Goal: Contribute content: Contribute content

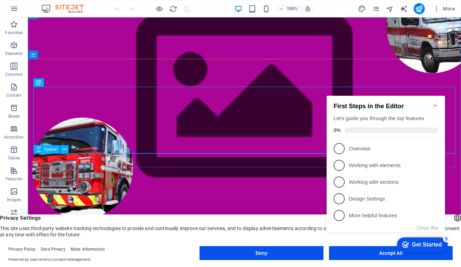
scroll to position [52, 0]
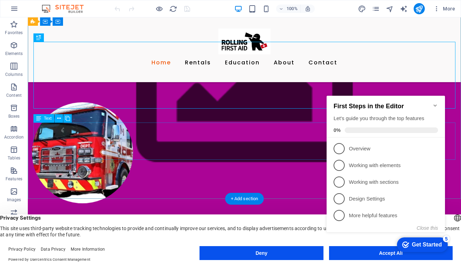
click at [436, 105] on icon "Minimize checklist" at bounding box center [435, 106] width 3 height 2
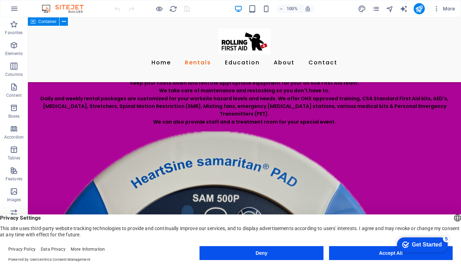
scroll to position [589, 0]
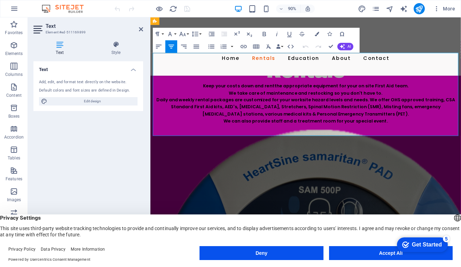
scroll to position [555, 0]
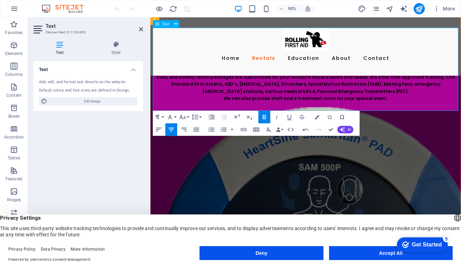
scroll to position [584, 0]
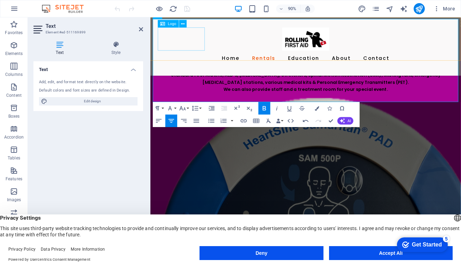
scroll to position [517, 0]
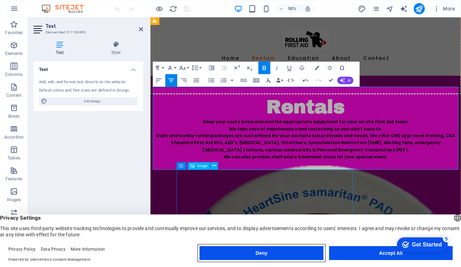
click at [264, 251] on button "Deny" at bounding box center [262, 253] width 124 height 14
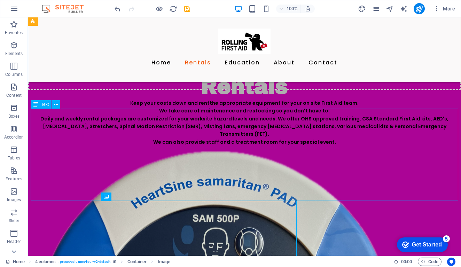
scroll to position [535, 0]
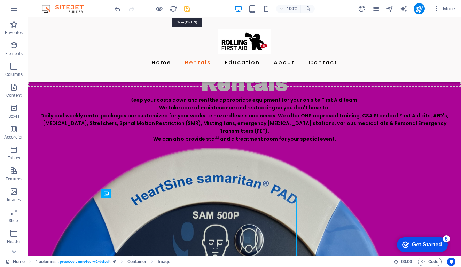
click at [187, 10] on icon "save" at bounding box center [187, 9] width 8 height 8
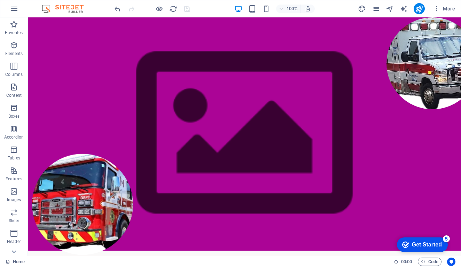
scroll to position [0, 0]
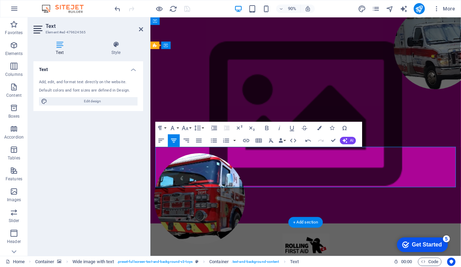
scroll to position [13, 0]
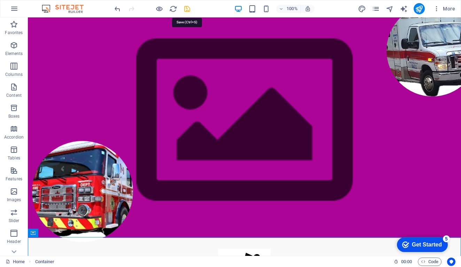
click at [189, 9] on icon "save" at bounding box center [187, 9] width 8 height 8
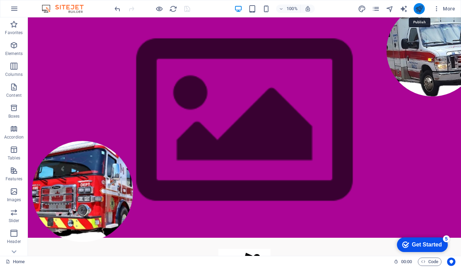
click at [420, 9] on icon "publish" at bounding box center [419, 9] width 8 height 8
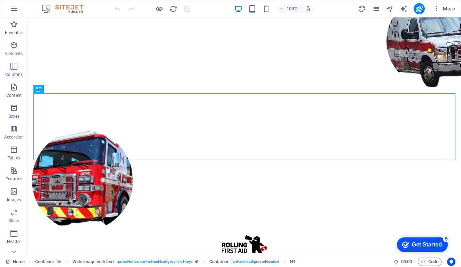
scroll to position [32, 0]
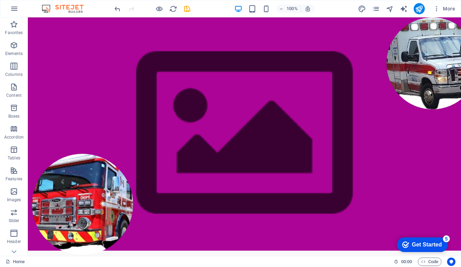
scroll to position [0, 0]
click at [416, 13] on button "publish" at bounding box center [419, 8] width 11 height 11
